Goal: Task Accomplishment & Management: Use online tool/utility

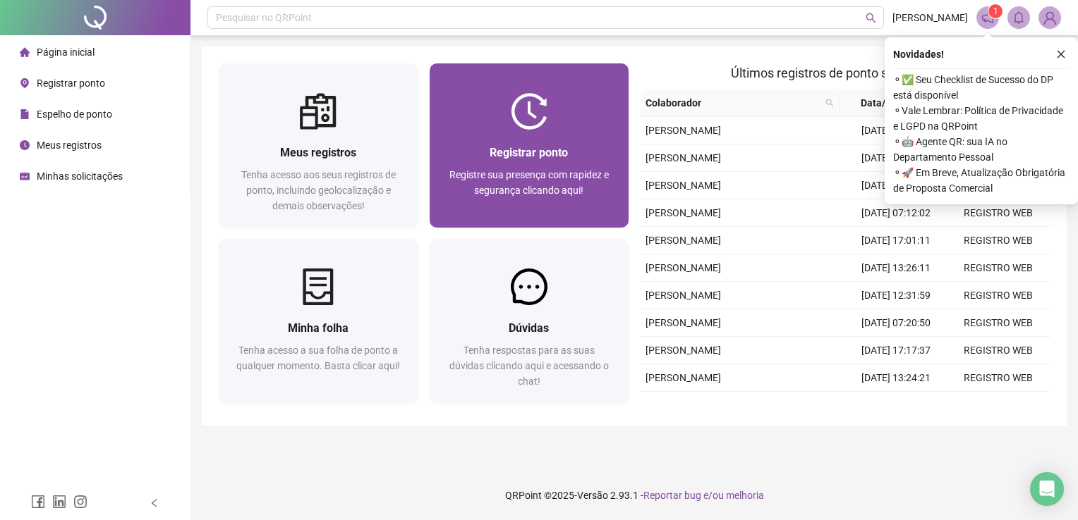
click at [500, 134] on div "Registrar ponto Registre sua presença com rapidez e segurança clicando aqui!" at bounding box center [529, 179] width 200 height 98
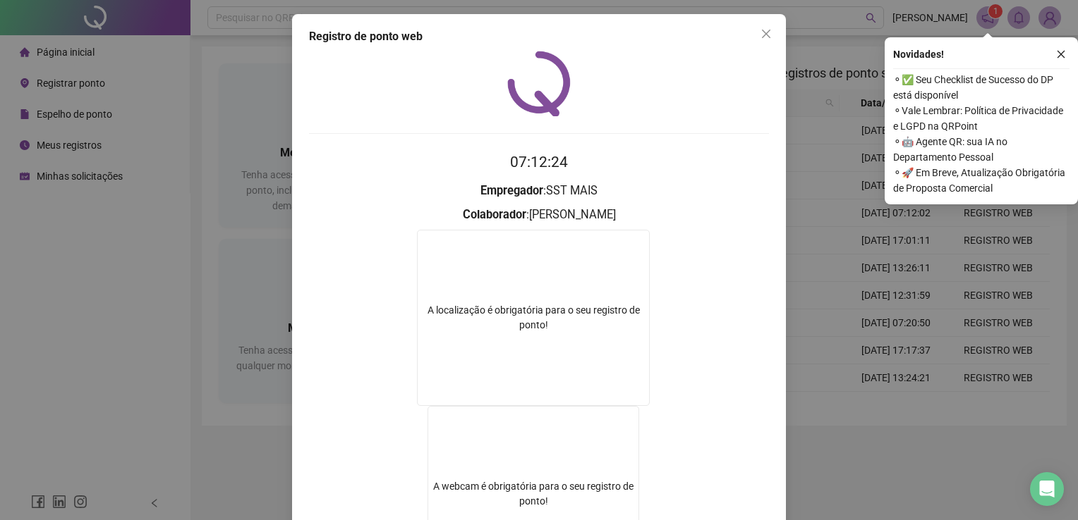
click at [762, 47] on div "Registro de ponto web 07:12:24 Empregador : SST MAIS Colaborador : [PERSON_NAME…" at bounding box center [539, 338] width 494 height 649
click at [760, 38] on icon "close" at bounding box center [765, 33] width 11 height 11
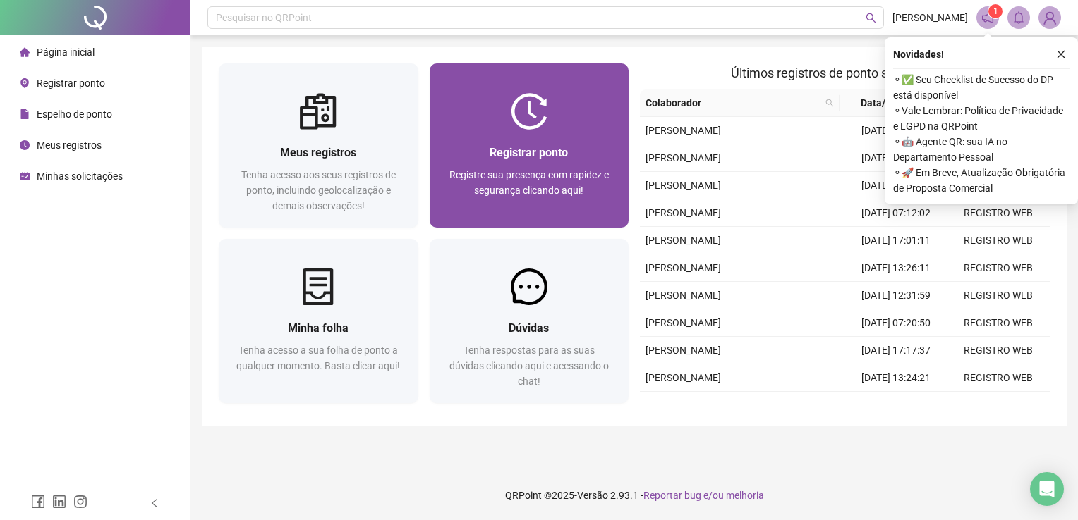
click at [579, 121] on div at bounding box center [529, 111] width 200 height 37
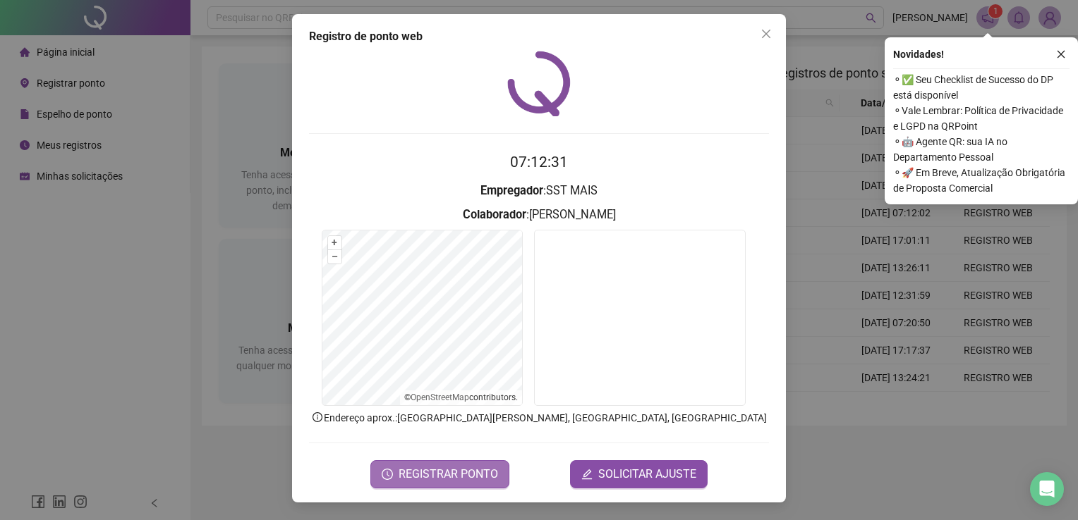
click at [454, 466] on span "REGISTRAR PONTO" at bounding box center [447, 474] width 99 height 17
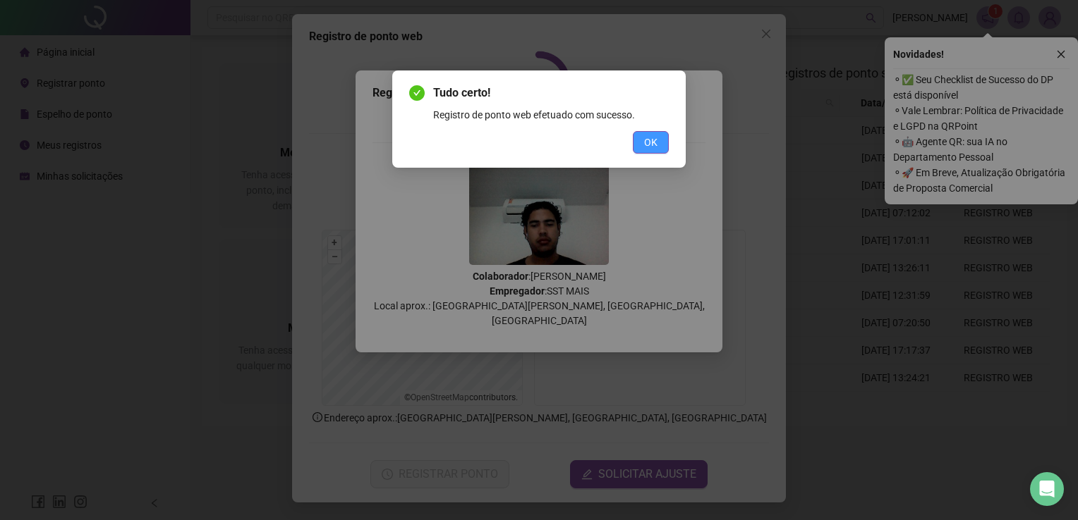
click at [661, 151] on button "OK" at bounding box center [651, 142] width 36 height 23
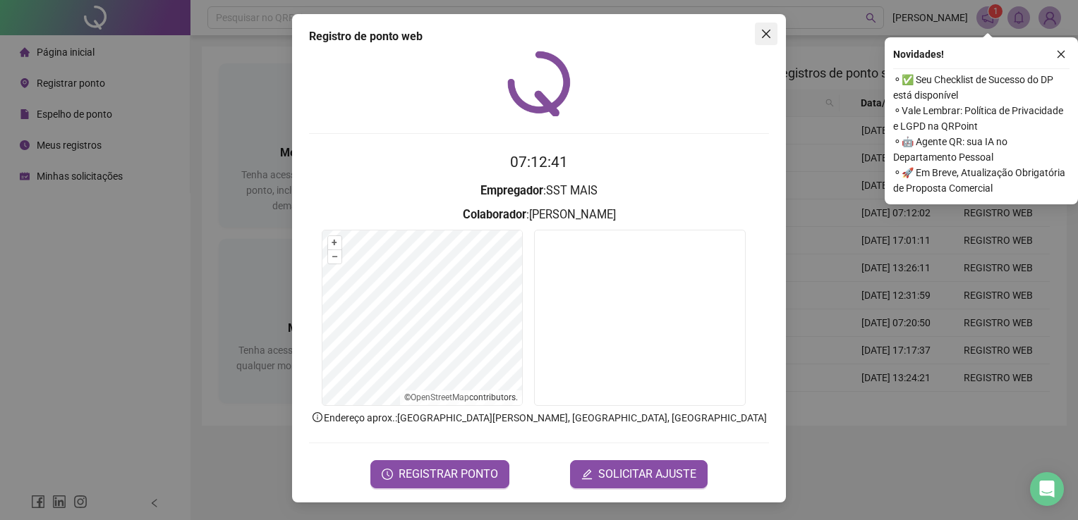
click at [769, 29] on icon "close" at bounding box center [765, 33] width 11 height 11
